Goal: Task Accomplishment & Management: Use online tool/utility

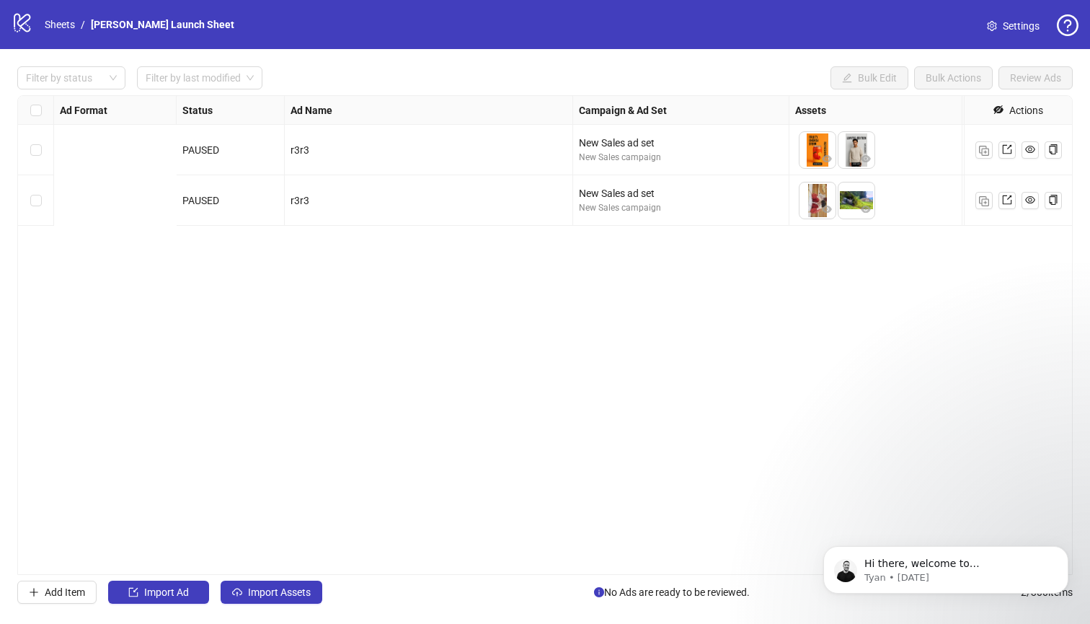
scroll to position [0, 289]
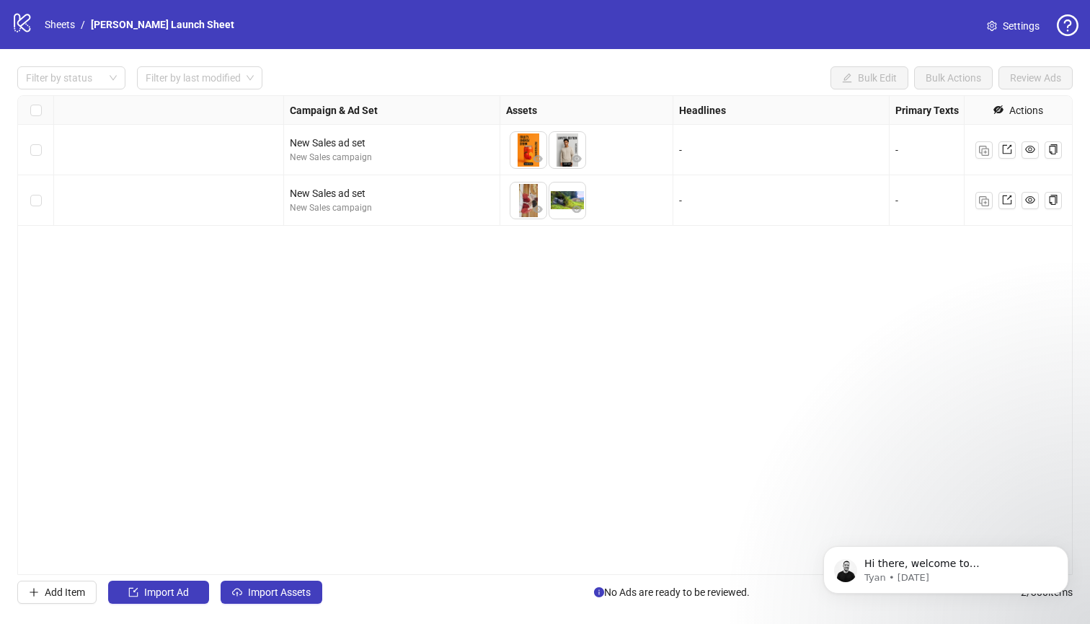
click at [544, 330] on div "Ad Format Status Ad Name Campaign & Ad Set Assets Headlines Primary Texts Descr…" at bounding box center [545, 335] width 1056 height 480
click at [1004, 34] on link "Settings" at bounding box center [1014, 25] width 76 height 23
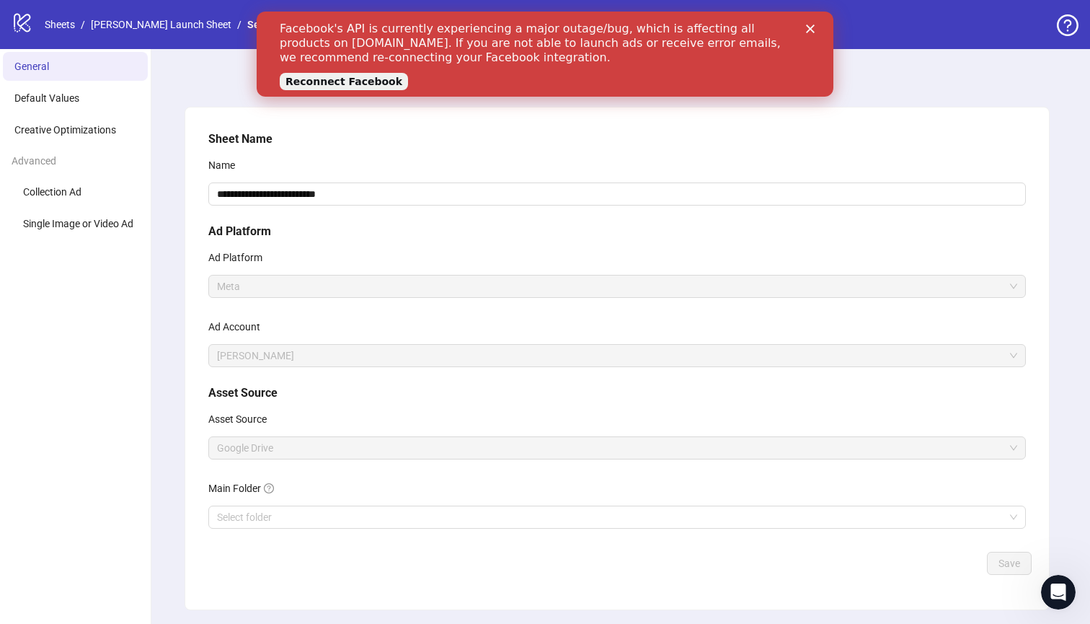
click at [805, 29] on div "Facebook's API is currently experiencing a major outage/bug, which is affecting…" at bounding box center [545, 54] width 531 height 74
click at [813, 29] on icon "Close" at bounding box center [810, 29] width 9 height 9
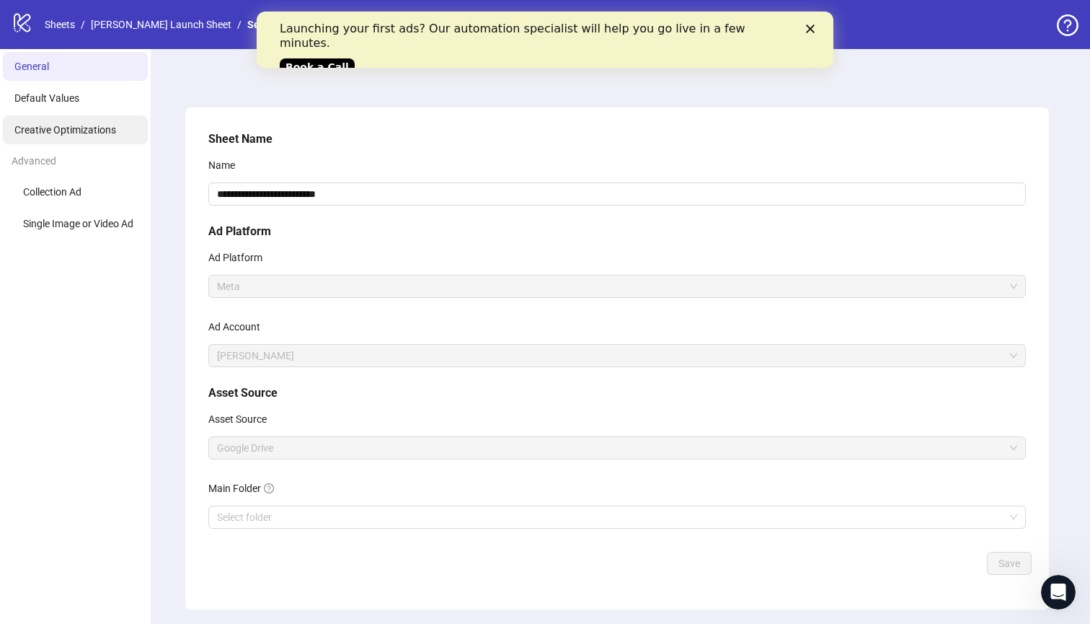
click at [84, 128] on span "Creative Optimizations" at bounding box center [65, 130] width 102 height 12
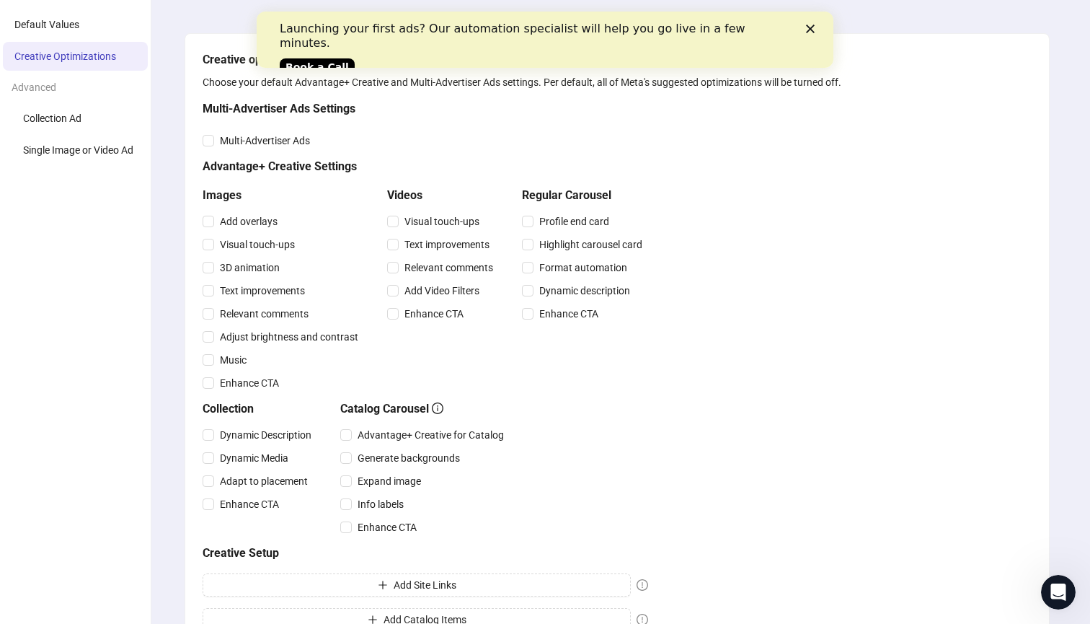
scroll to position [72, 0]
click at [817, 24] on div "Launching your first ads? Our automation specialist will help you go live in a …" at bounding box center [545, 46] width 577 height 59
click at [812, 27] on polygon "Close" at bounding box center [810, 29] width 9 height 9
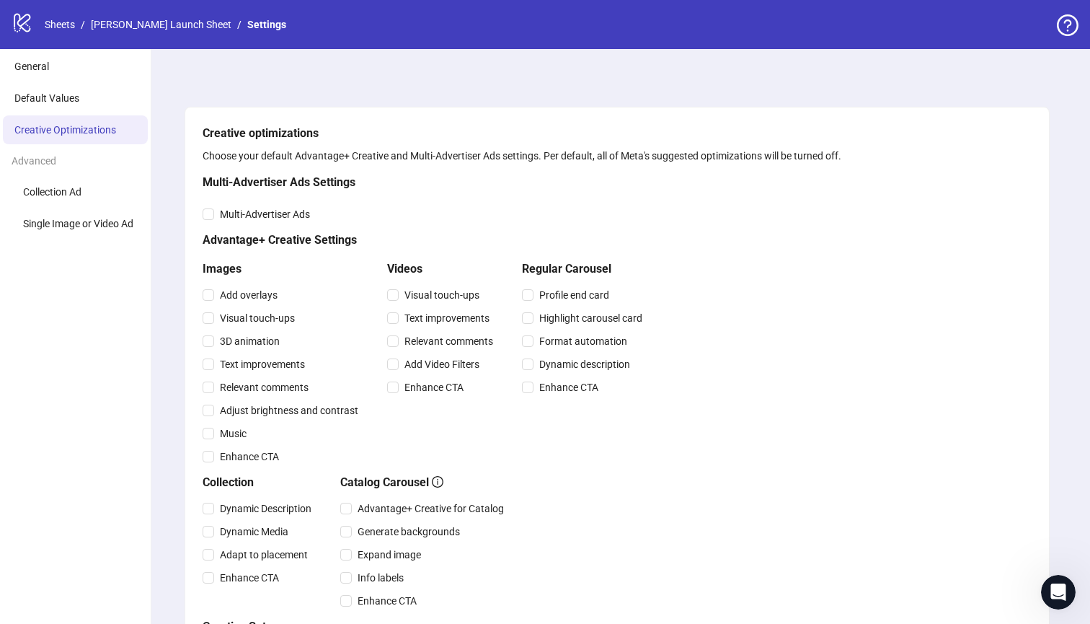
scroll to position [0, 0]
click at [61, 71] on li "General" at bounding box center [75, 66] width 145 height 29
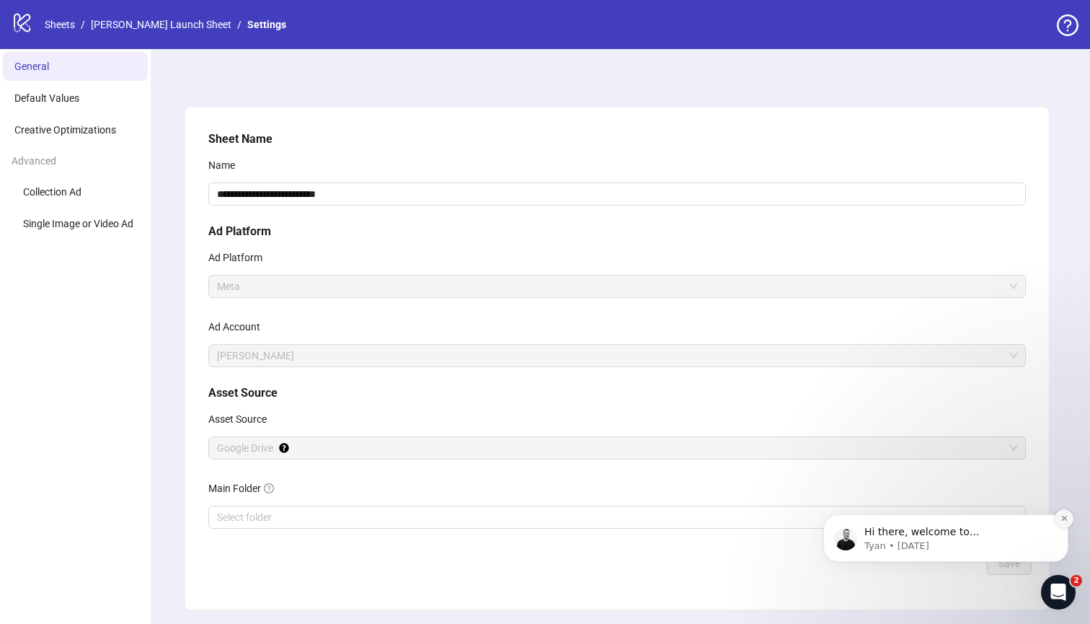
click at [1061, 525] on button "Dismiss notification" at bounding box center [1064, 518] width 19 height 19
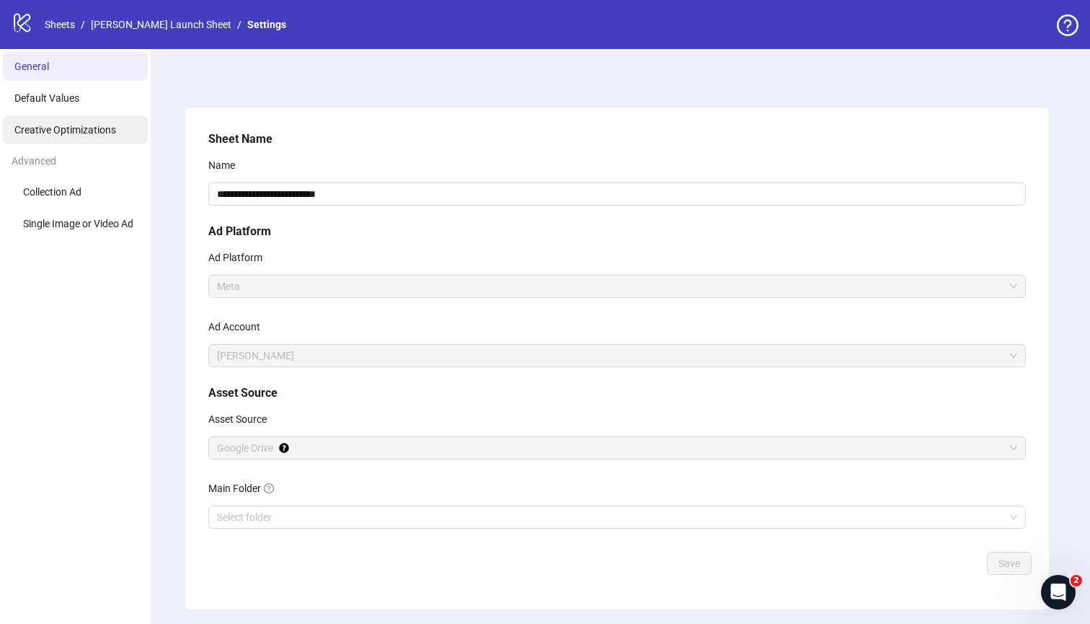
click at [79, 126] on span "Creative Optimizations" at bounding box center [65, 130] width 102 height 12
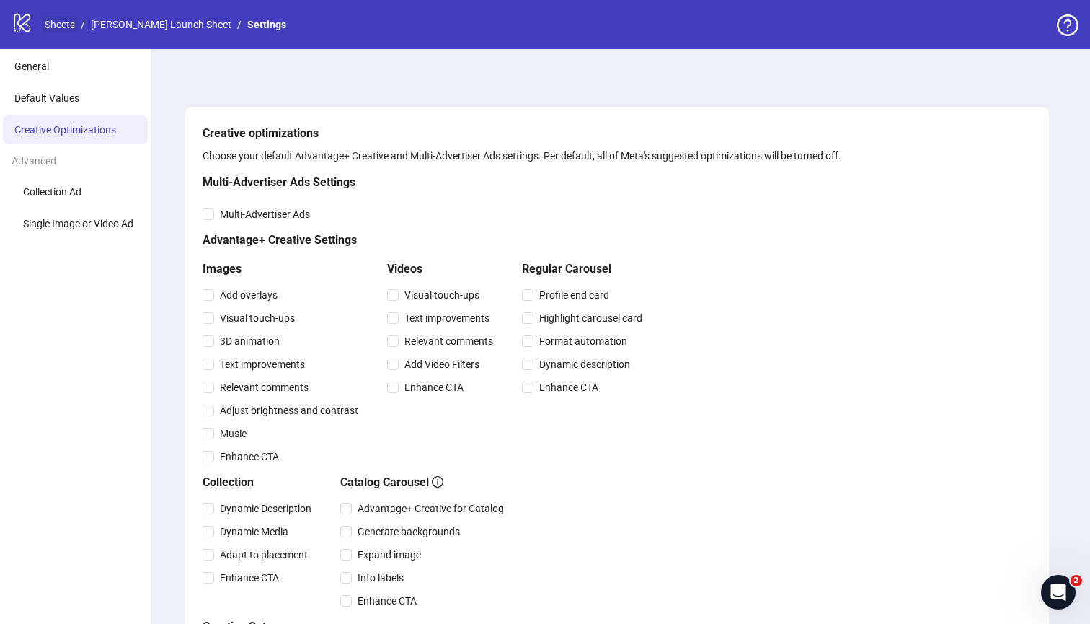
click at [59, 19] on link "Sheets" at bounding box center [60, 25] width 36 height 16
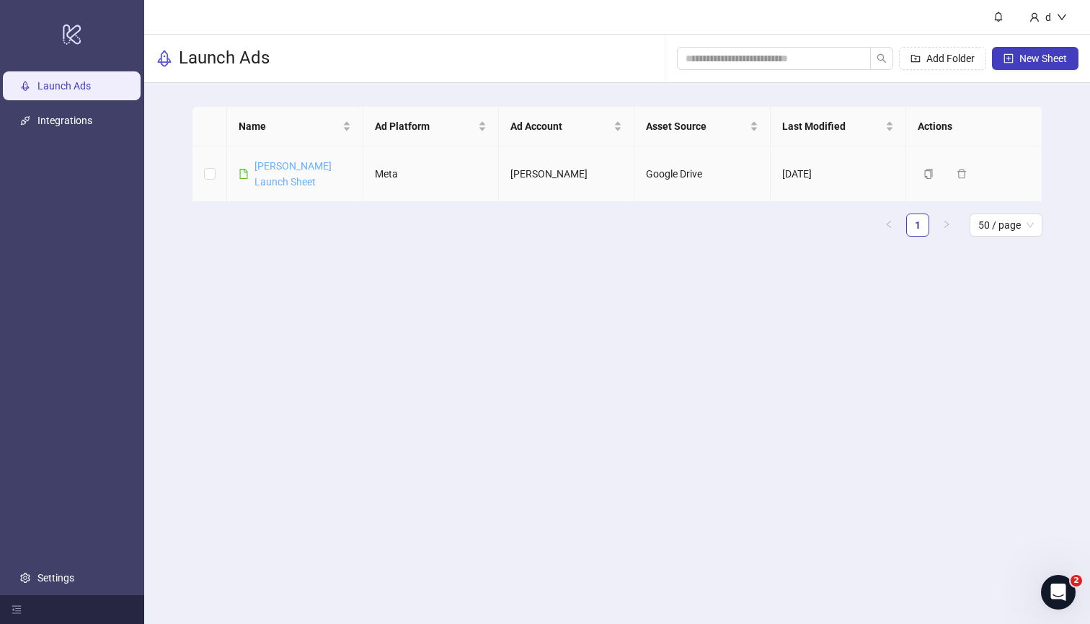
click at [295, 164] on link "[PERSON_NAME] Launch Sheet" at bounding box center [293, 173] width 77 height 27
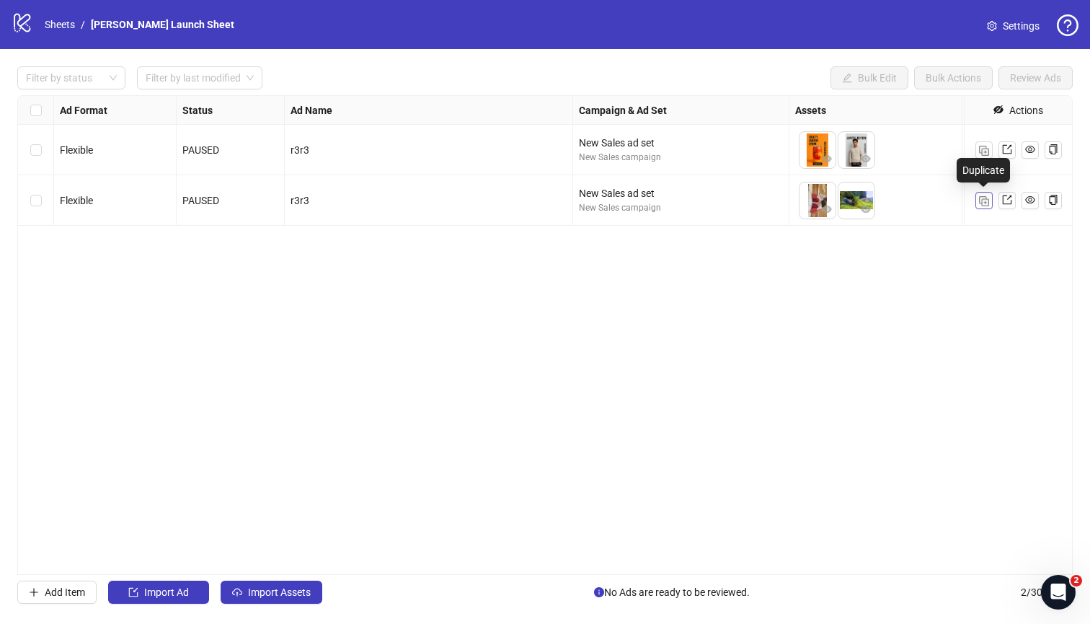
click at [989, 200] on button "button" at bounding box center [984, 200] width 17 height 17
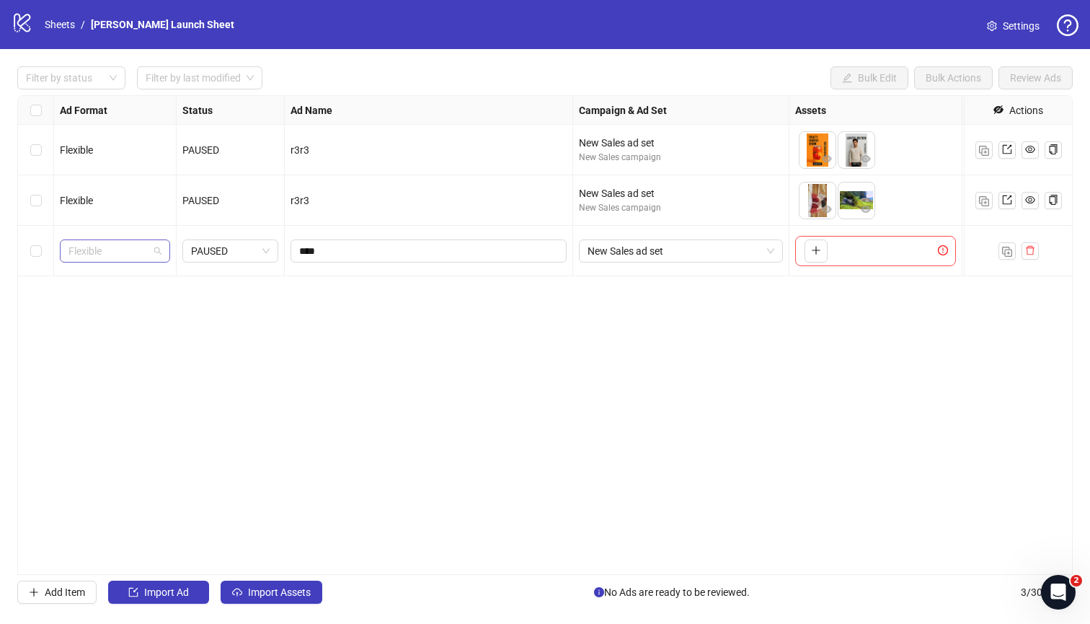
click at [131, 255] on span "Flexible" at bounding box center [115, 251] width 93 height 22
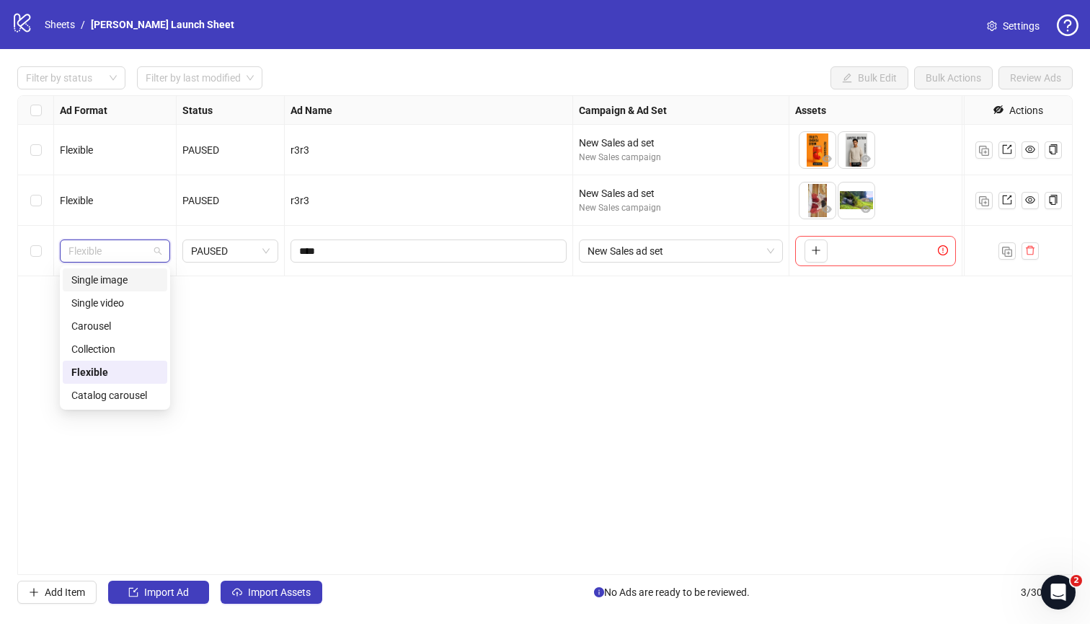
click at [133, 284] on div "Single image" at bounding box center [114, 280] width 87 height 16
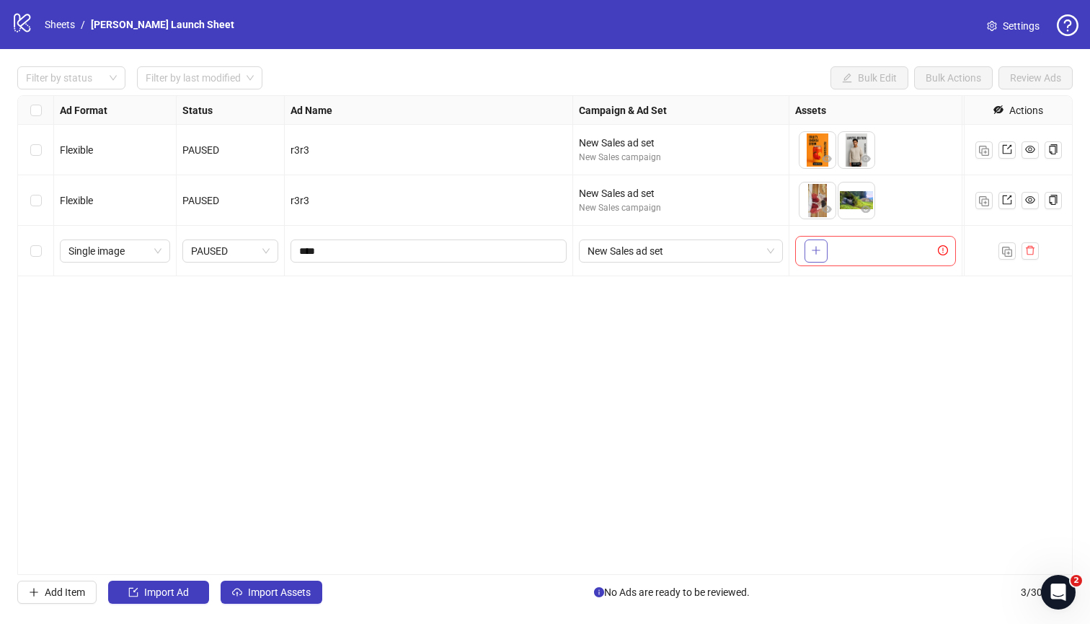
click at [813, 255] on icon "plus" at bounding box center [816, 250] width 10 height 10
click at [40, 250] on span "Select row 3" at bounding box center [36, 251] width 12 height 12
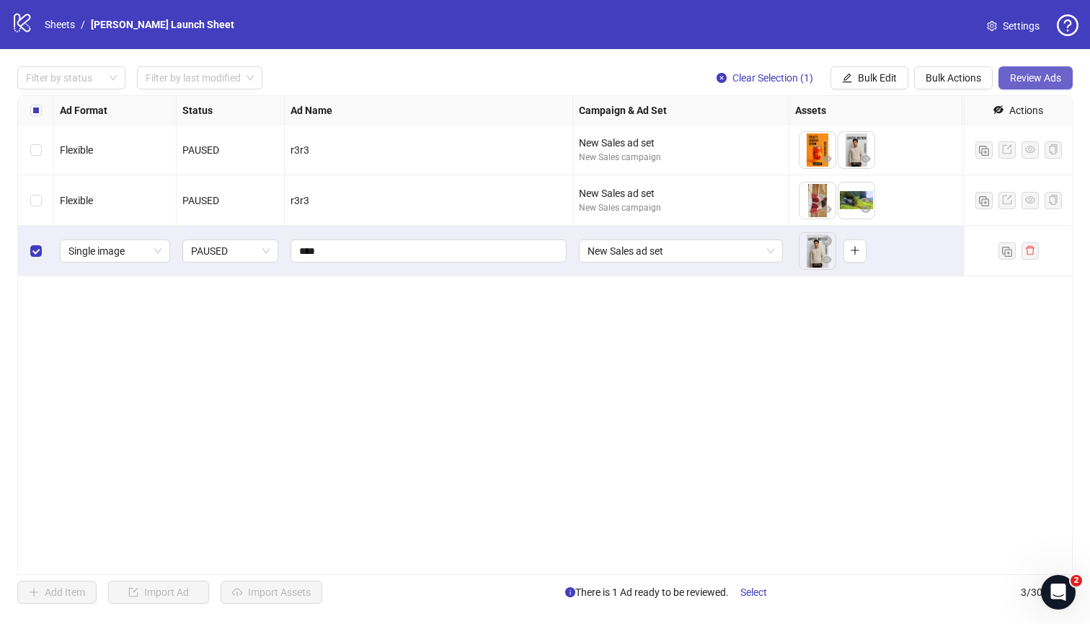
click at [1015, 70] on button "Review Ads" at bounding box center [1036, 77] width 74 height 23
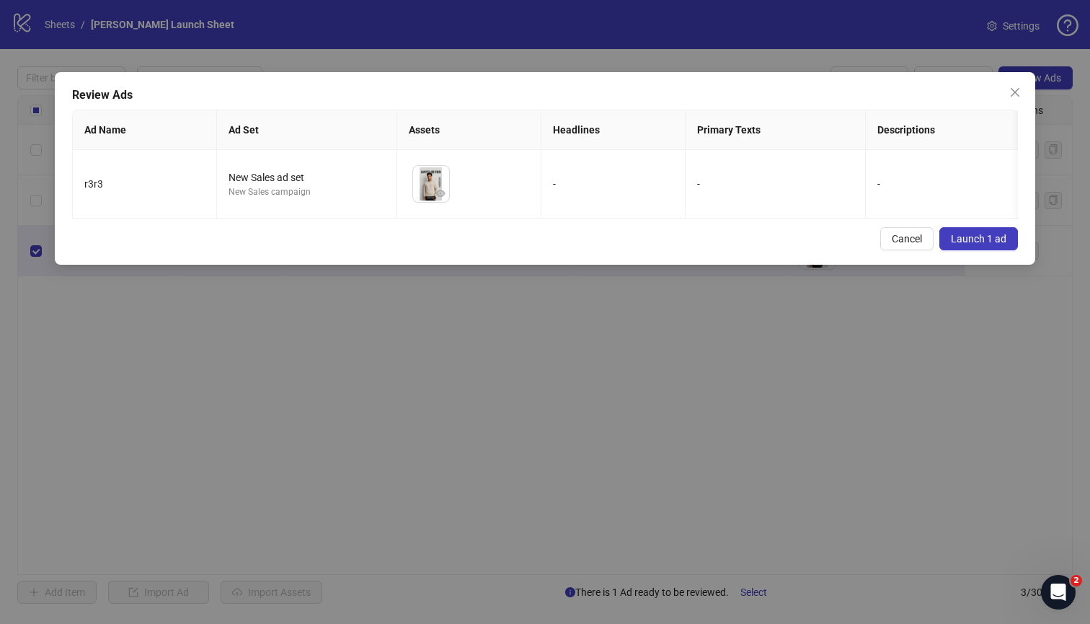
click at [985, 238] on span "Launch 1 ad" at bounding box center [979, 239] width 56 height 12
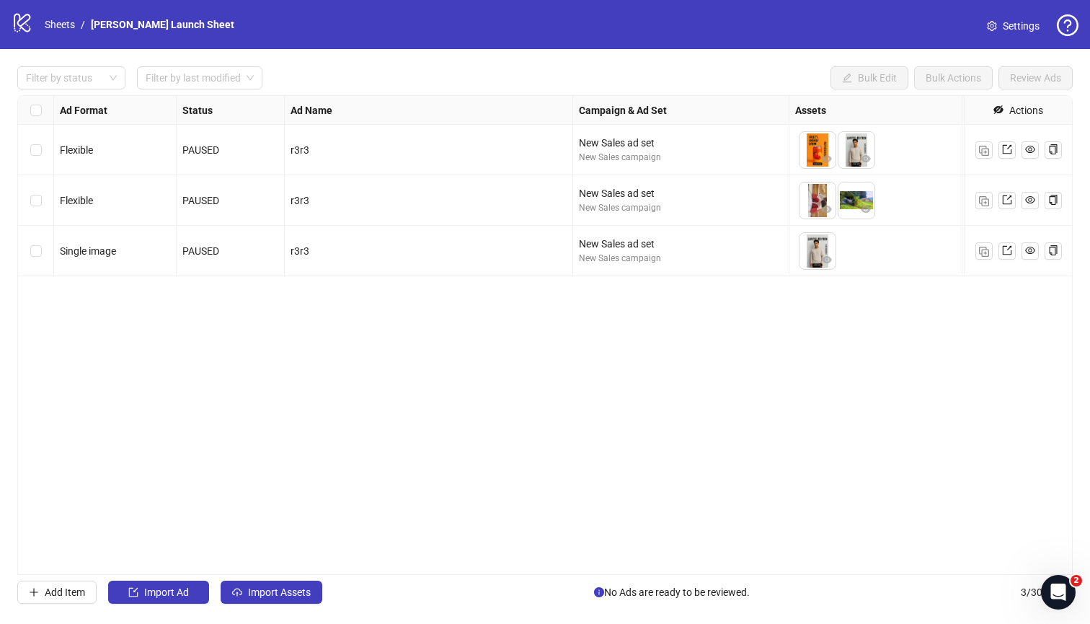
click at [1007, 26] on span "Settings" at bounding box center [1021, 26] width 37 height 16
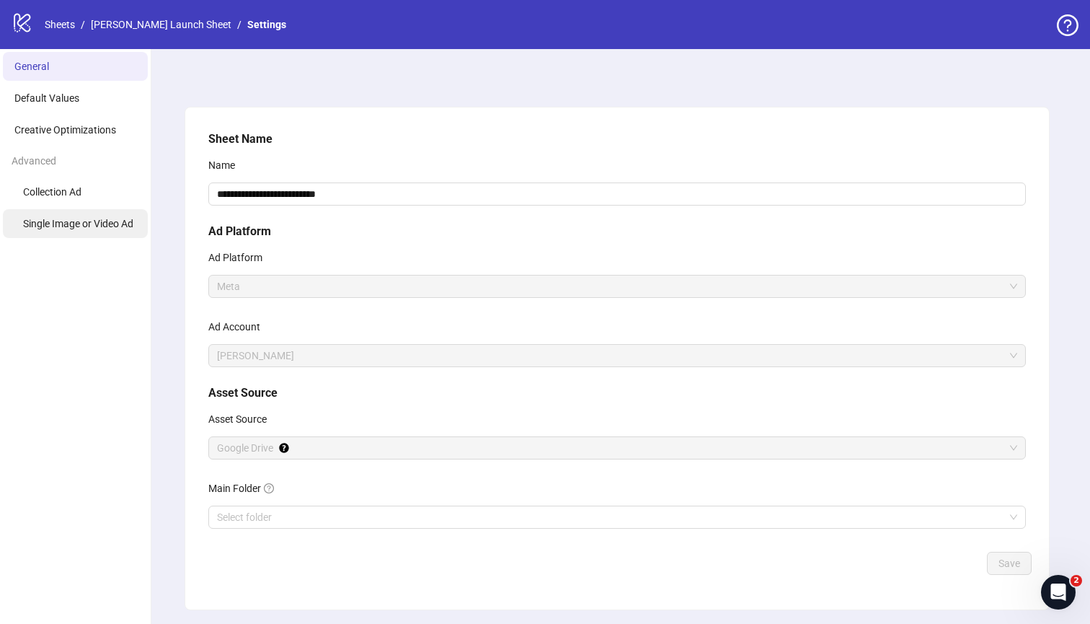
click at [81, 219] on span "Single Image or Video Ad" at bounding box center [78, 224] width 110 height 12
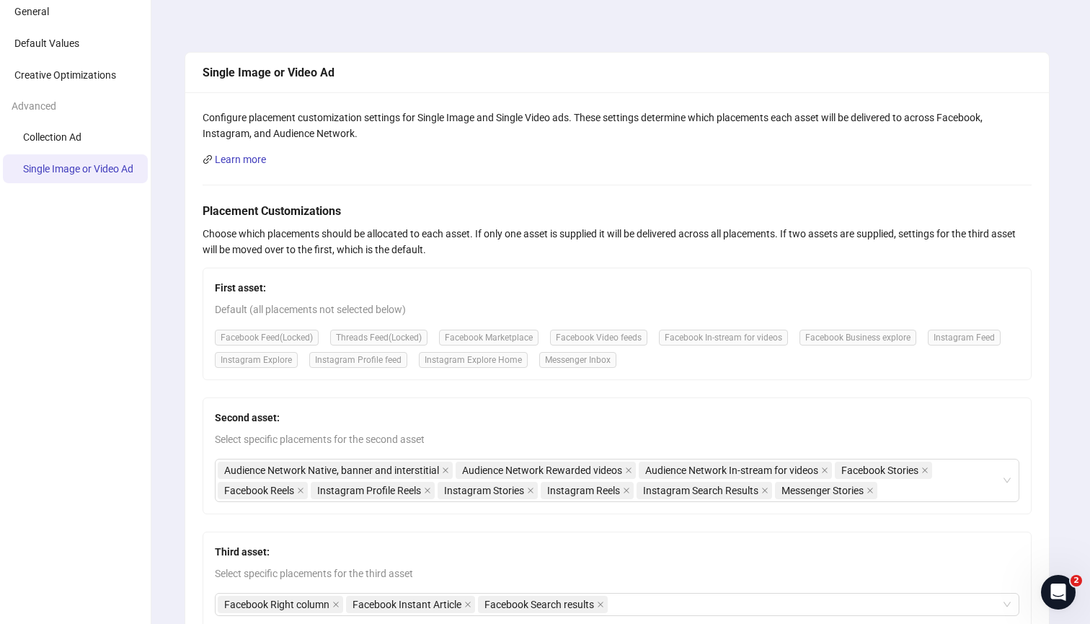
scroll to position [43, 0]
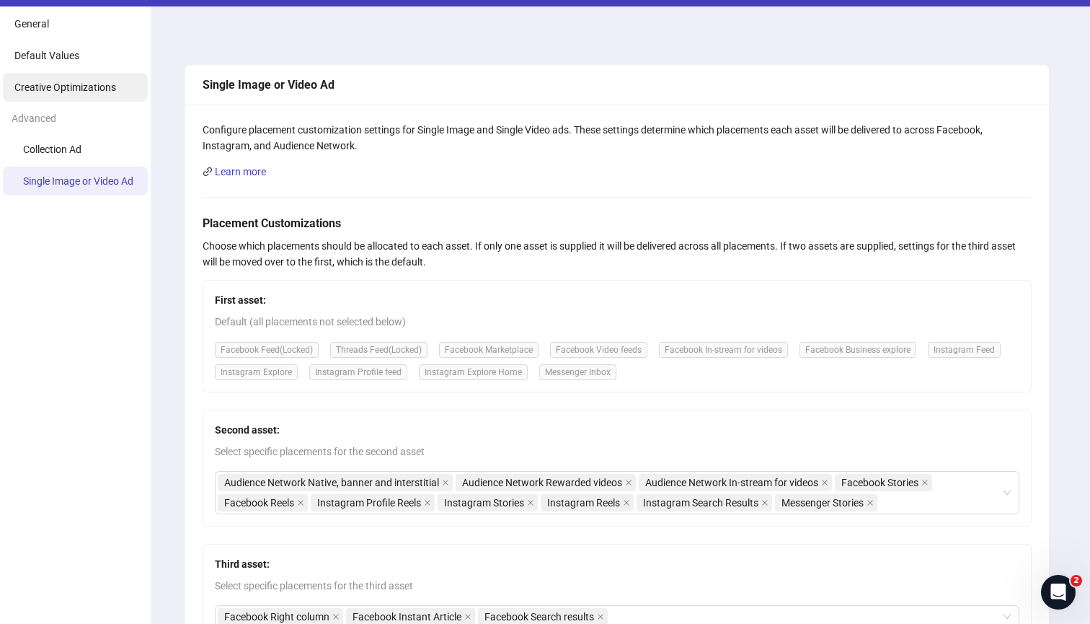
click at [77, 83] on span "Creative Optimizations" at bounding box center [65, 87] width 102 height 12
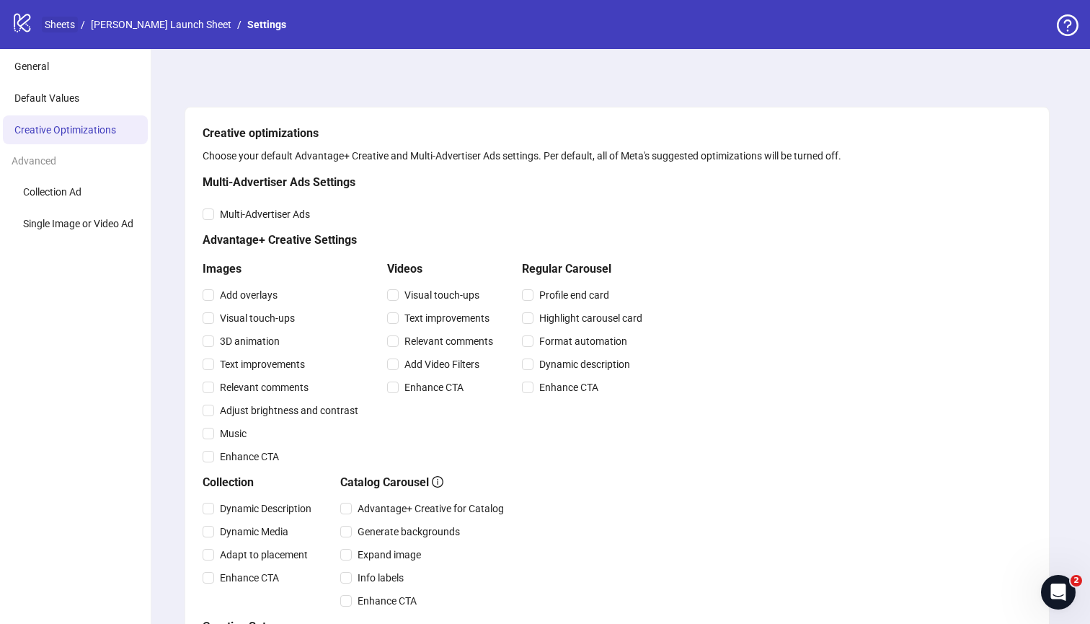
click at [63, 25] on link "Sheets" at bounding box center [60, 25] width 36 height 16
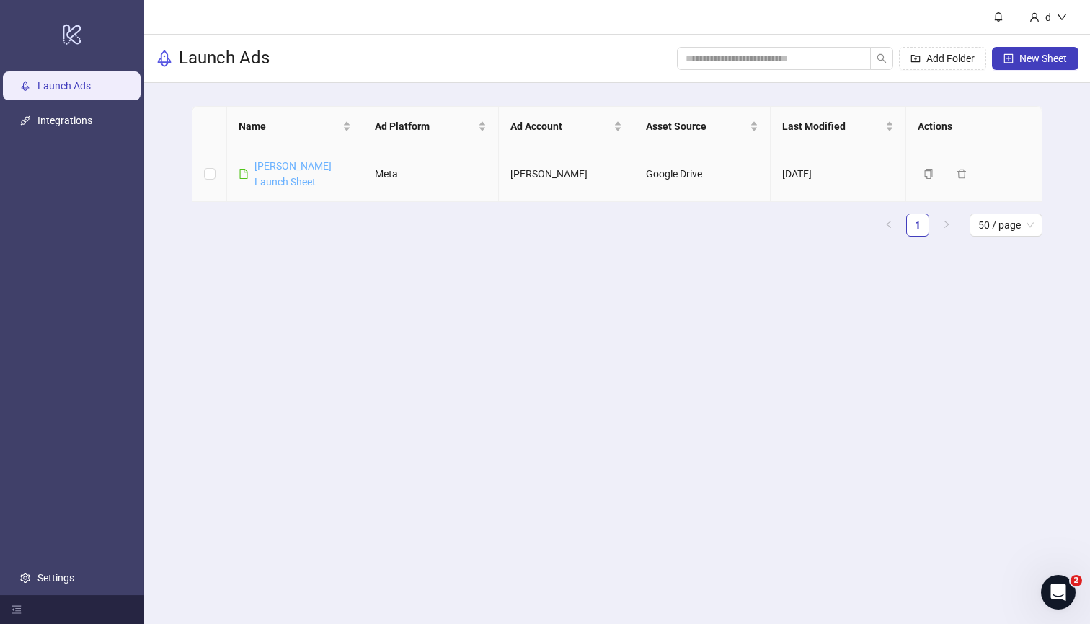
click at [299, 170] on link "[PERSON_NAME] Launch Sheet" at bounding box center [293, 173] width 77 height 27
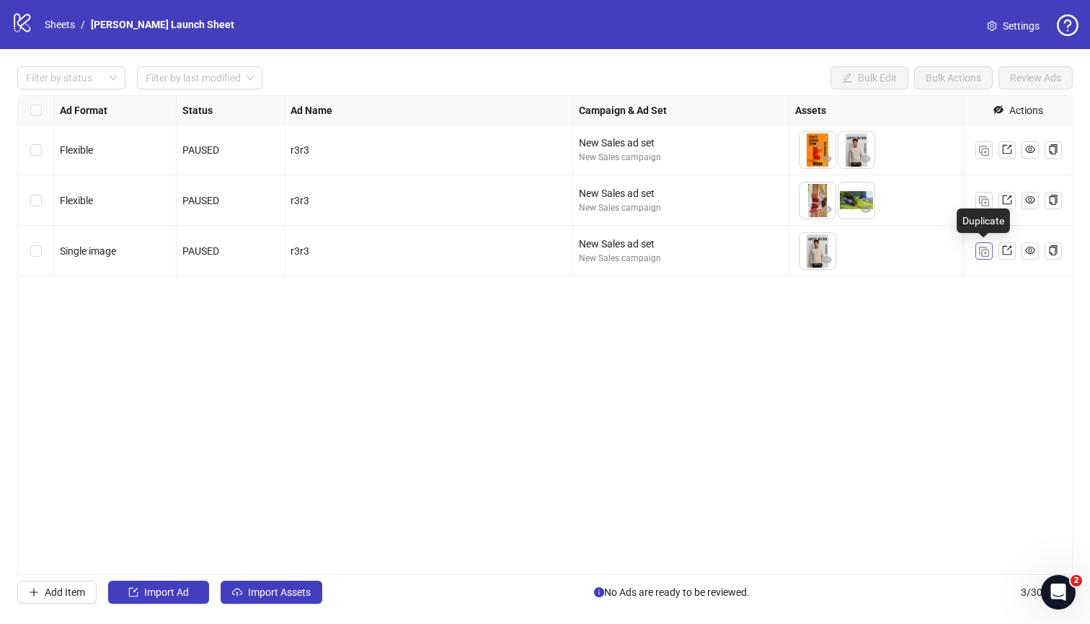
click at [988, 253] on img "button" at bounding box center [984, 252] width 10 height 10
click at [819, 298] on icon "plus" at bounding box center [816, 301] width 10 height 10
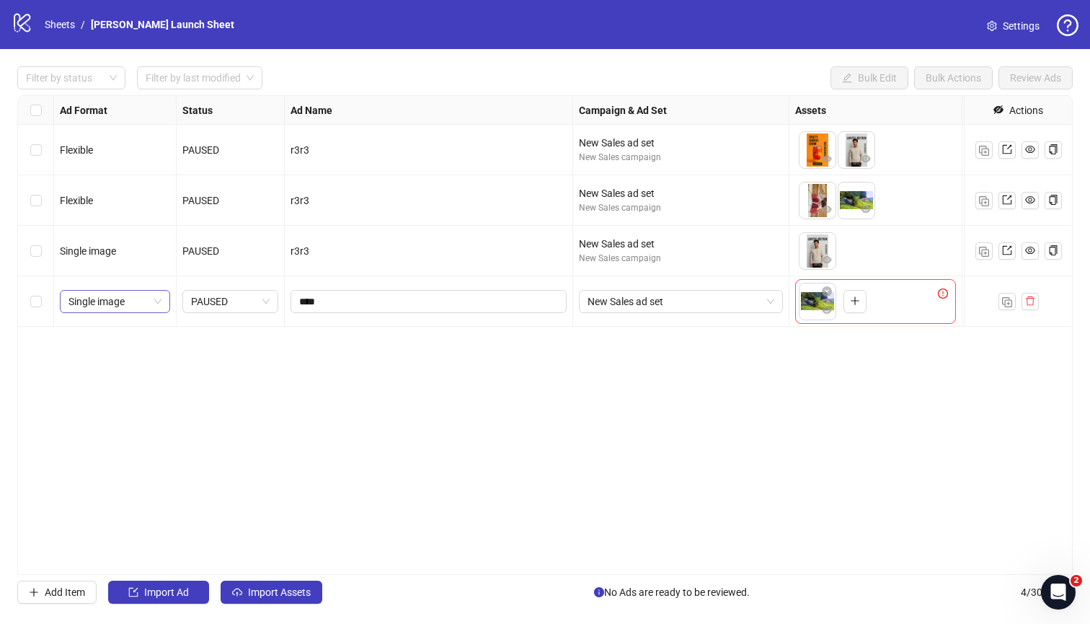
click at [156, 299] on span "Single image" at bounding box center [115, 302] width 93 height 22
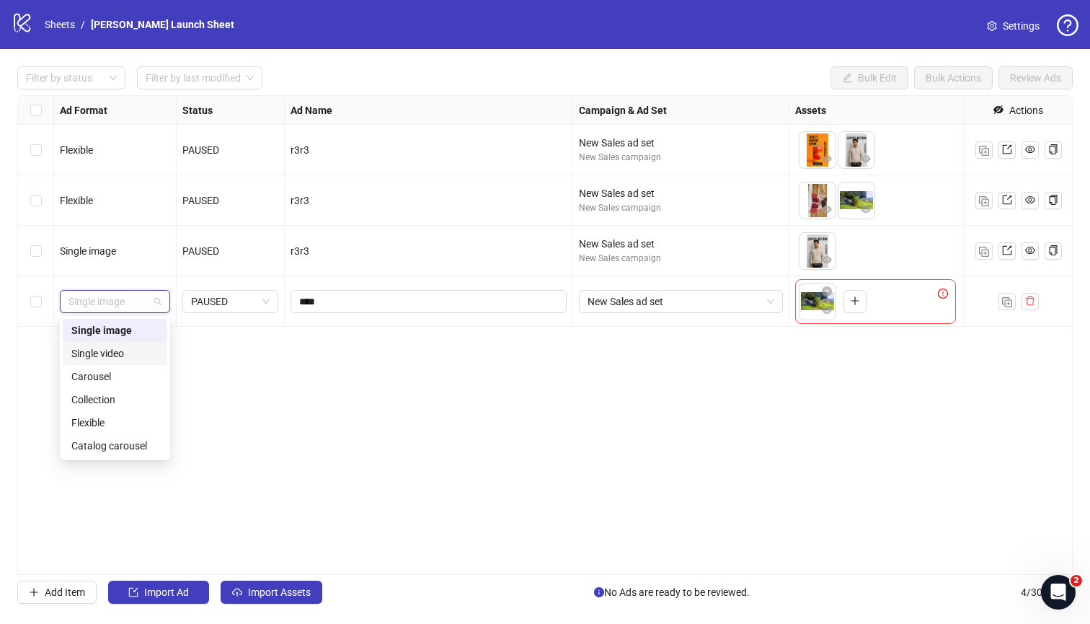
click at [119, 351] on div "Single video" at bounding box center [114, 353] width 87 height 16
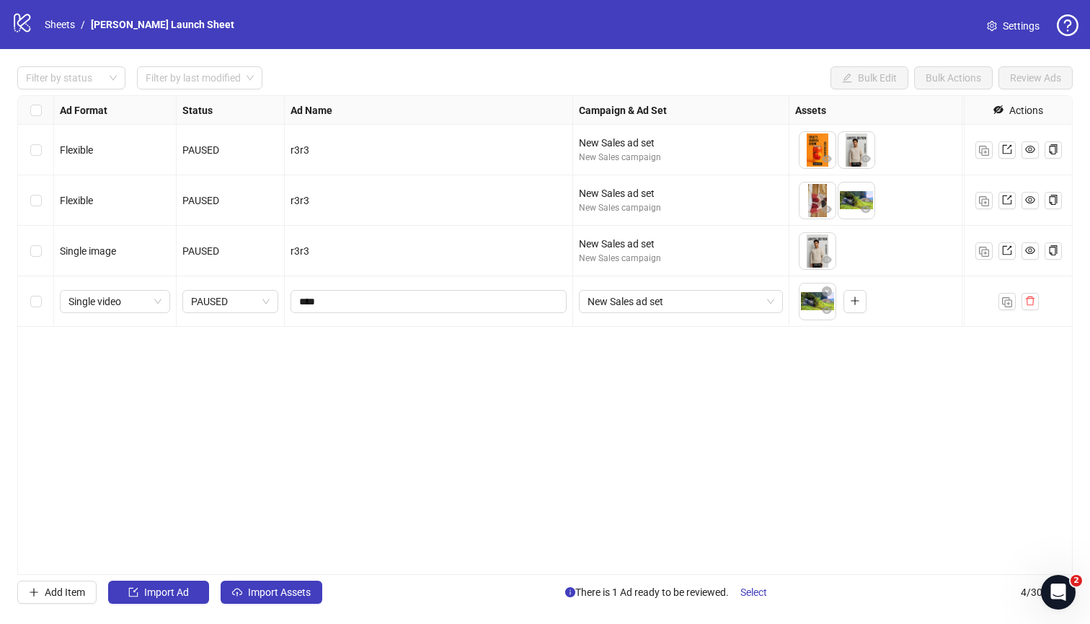
click at [367, 385] on div "Ad Format Status Ad Name Campaign & Ad Set Assets Headlines Primary Texts Descr…" at bounding box center [545, 335] width 1056 height 480
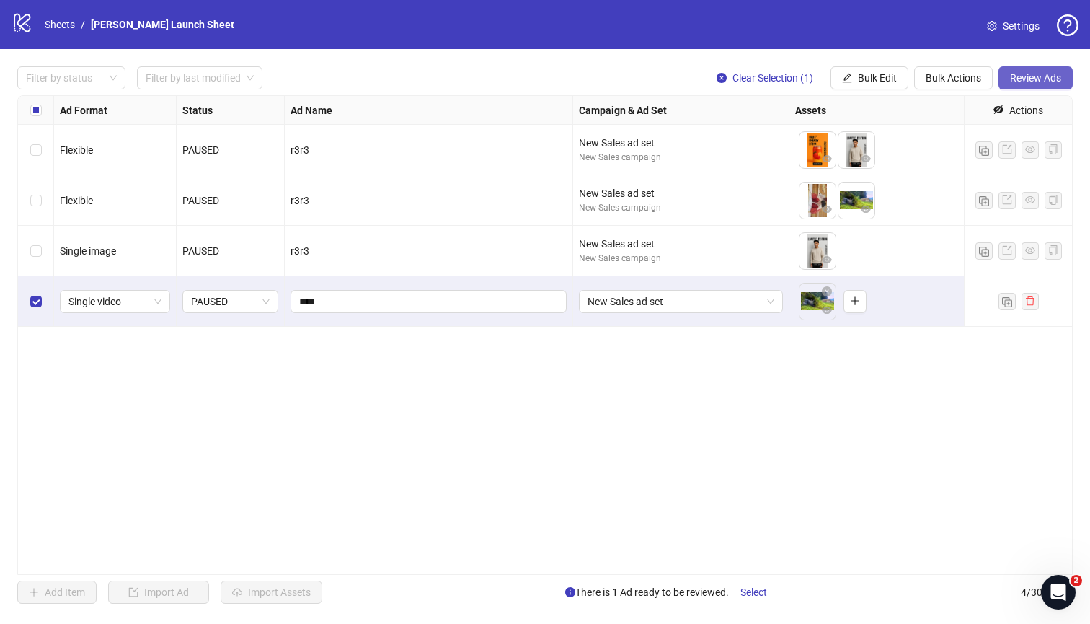
click at [1042, 78] on span "Review Ads" at bounding box center [1035, 78] width 51 height 12
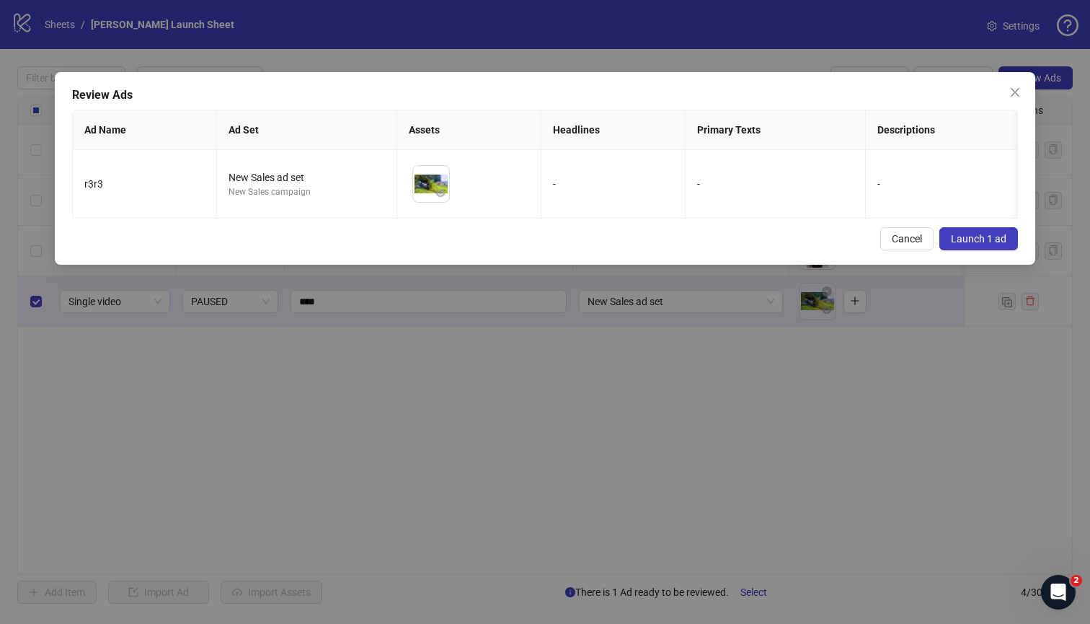
click at [986, 238] on span "Launch 1 ad" at bounding box center [979, 239] width 56 height 12
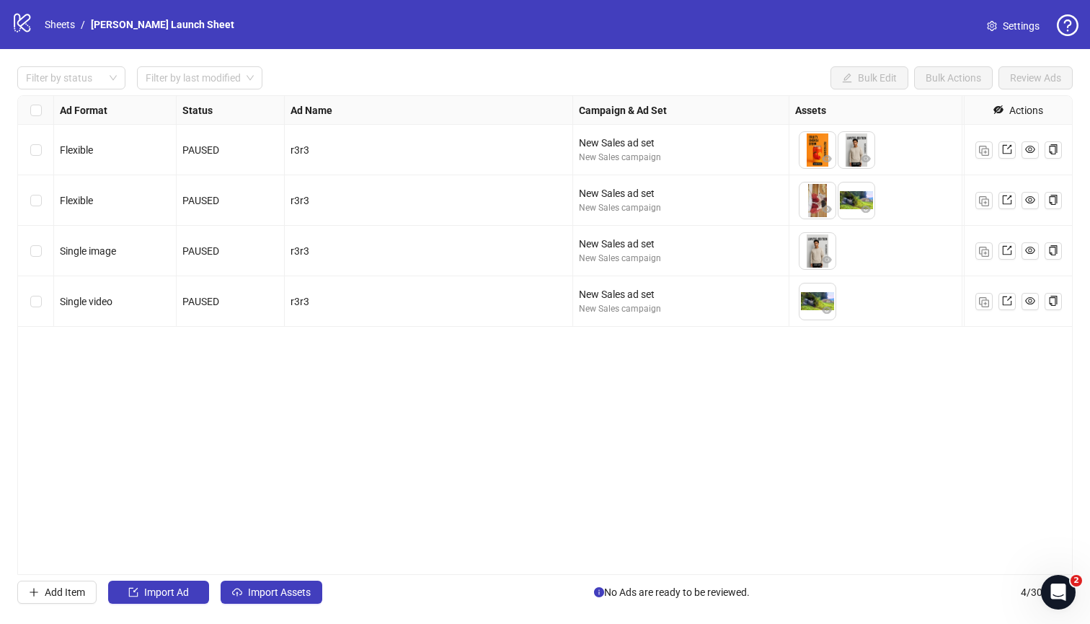
click at [1019, 30] on span "Settings" at bounding box center [1021, 26] width 37 height 16
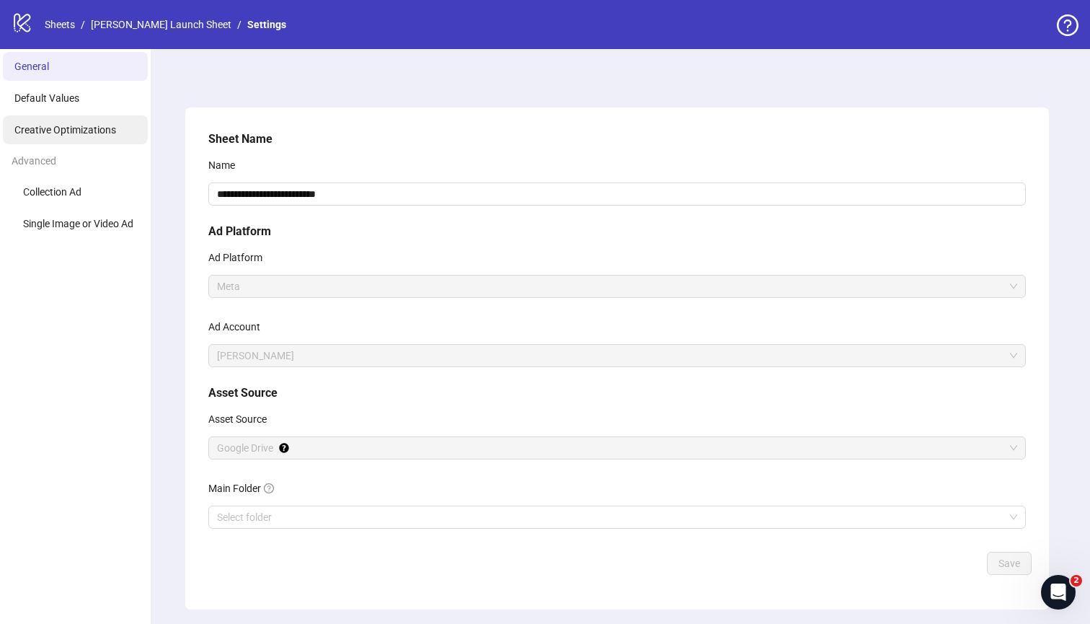
click at [67, 131] on span "Creative Optimizations" at bounding box center [65, 130] width 102 height 12
